Goal: Go to known website: Go to known website

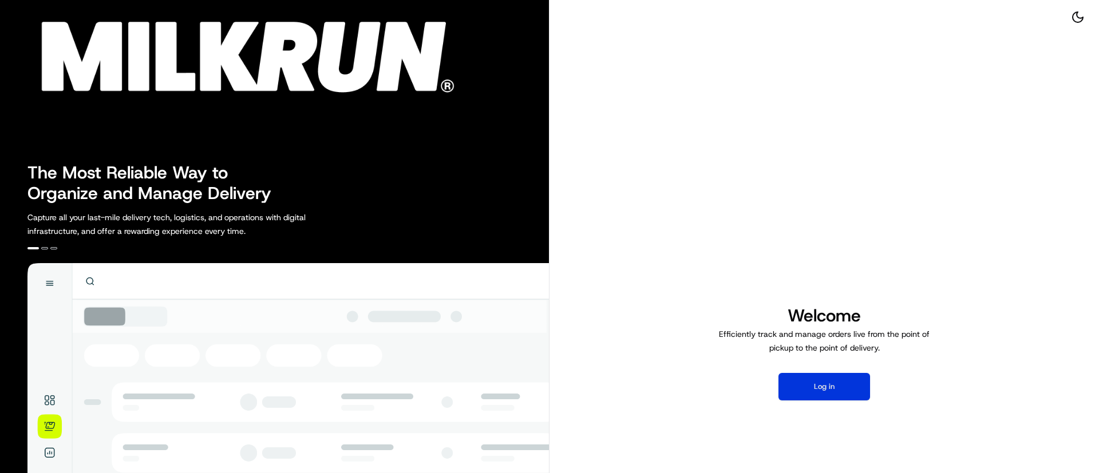
click at [823, 380] on button "Log in" at bounding box center [825, 386] width 92 height 27
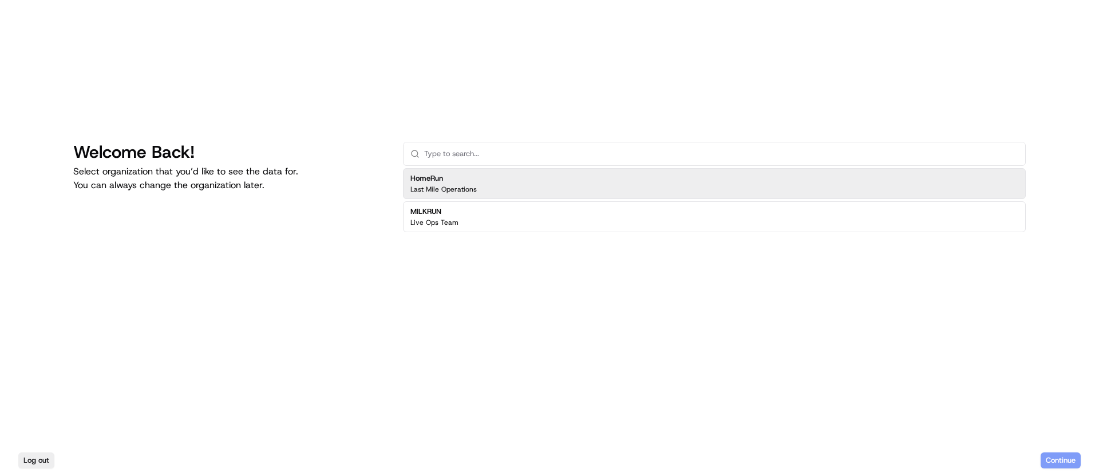
click at [603, 187] on div "HomeRun Last Mile Operations" at bounding box center [714, 183] width 623 height 31
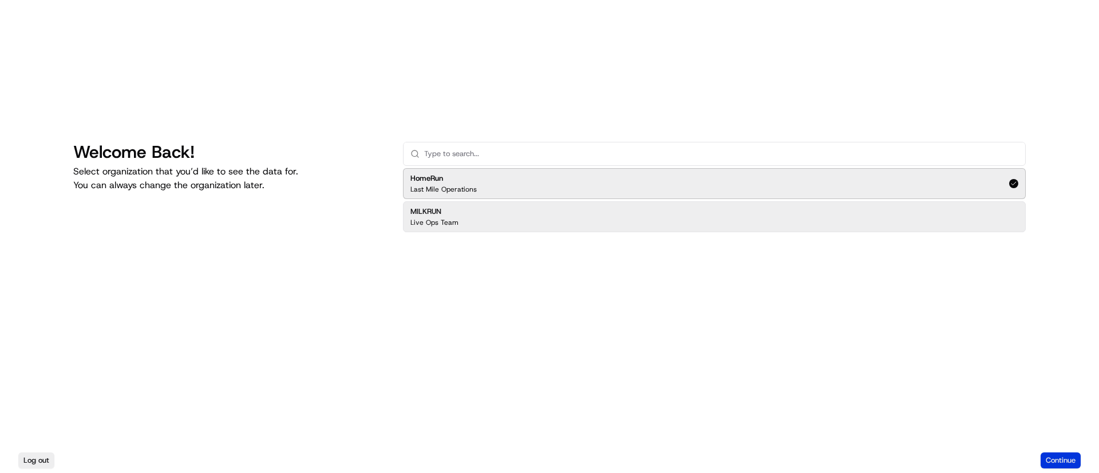
click at [1065, 456] on button "Continue" at bounding box center [1061, 461] width 40 height 16
